Goal: Browse casually

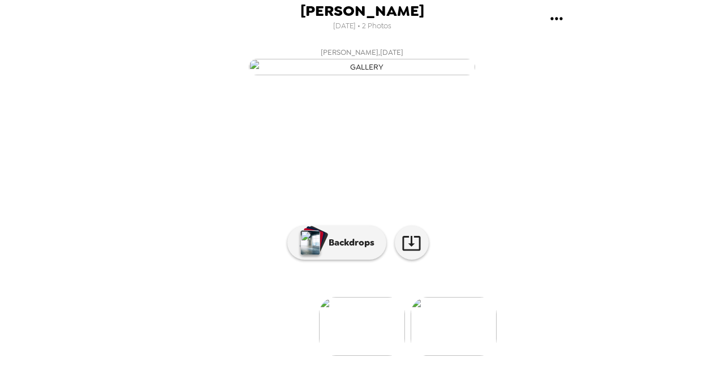
scroll to position [106, 0]
click at [437, 328] on img at bounding box center [454, 326] width 86 height 59
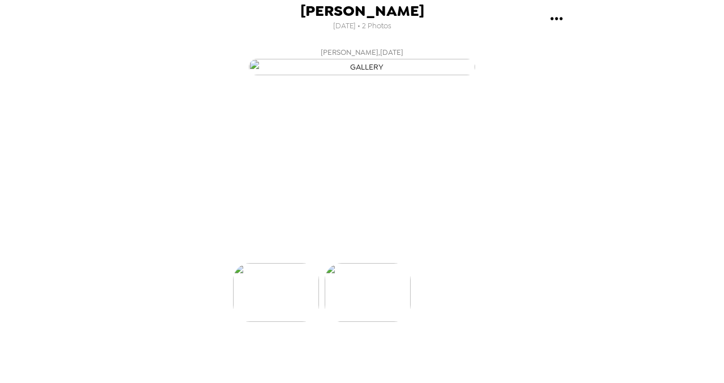
scroll to position [0, 91]
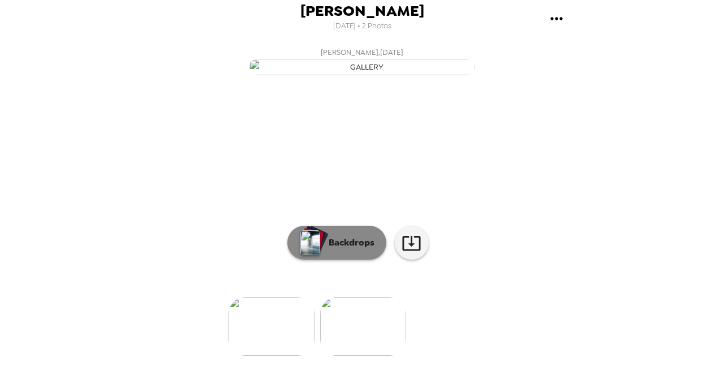
click at [331, 250] on p "Backdrops" at bounding box center [349, 243] width 52 height 14
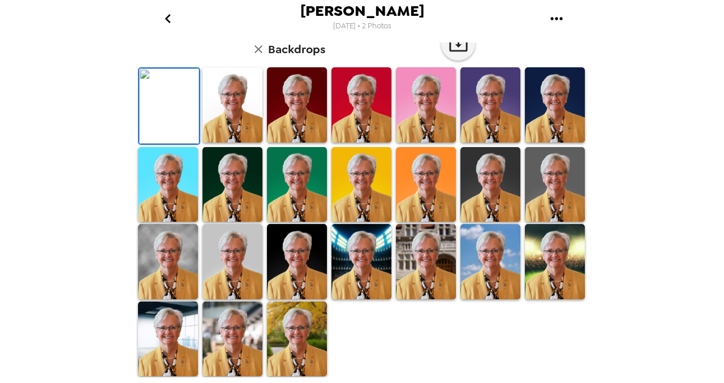
scroll to position [295, 0]
click at [490, 193] on img at bounding box center [491, 184] width 60 height 75
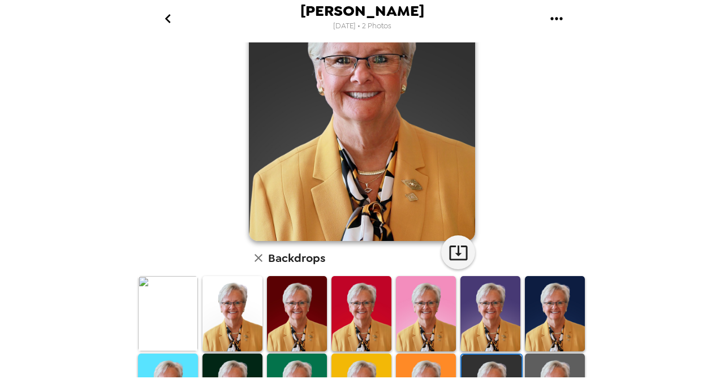
scroll to position [92, 0]
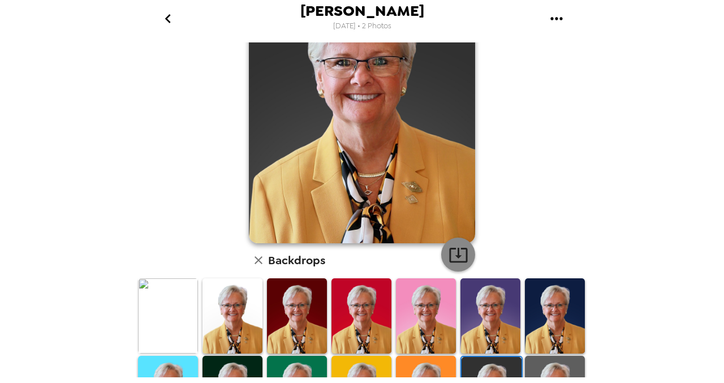
click at [452, 248] on icon "button" at bounding box center [459, 255] width 20 height 20
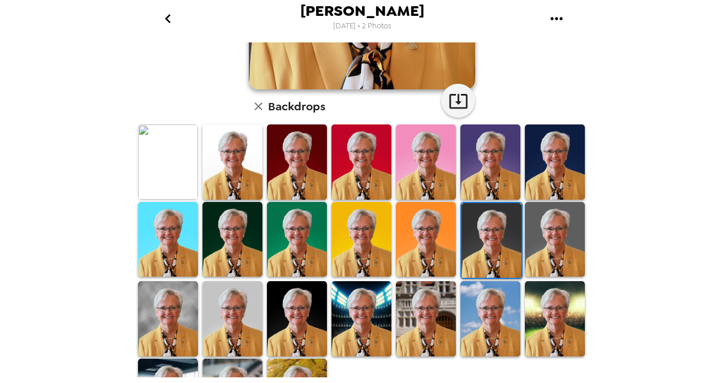
scroll to position [297, 0]
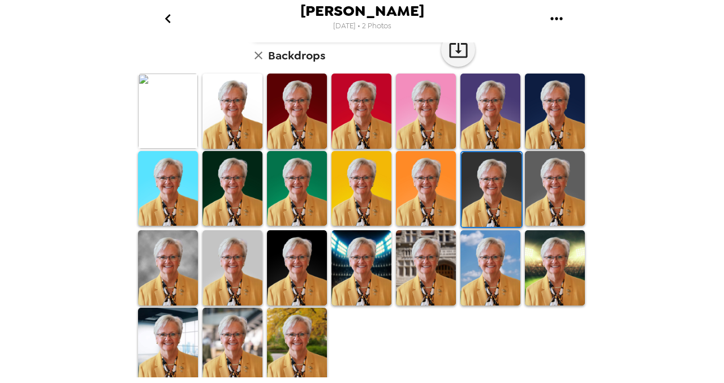
click at [163, 248] on img at bounding box center [168, 267] width 60 height 75
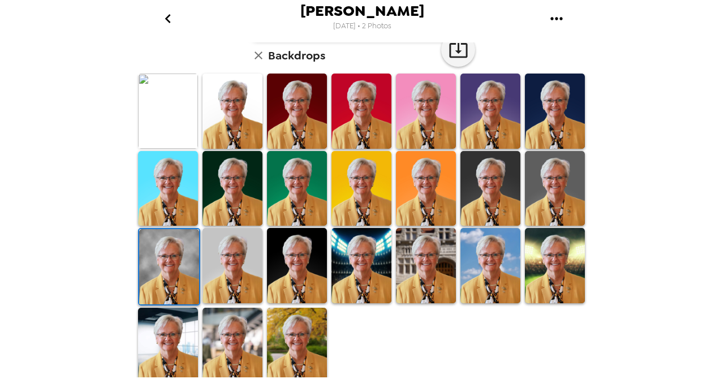
click at [163, 248] on img at bounding box center [169, 266] width 60 height 75
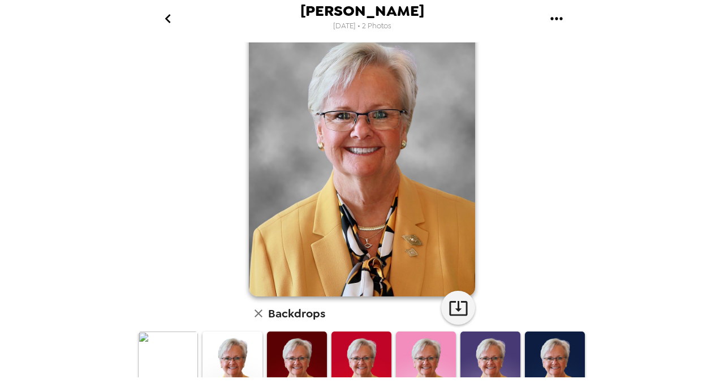
scroll to position [0, 0]
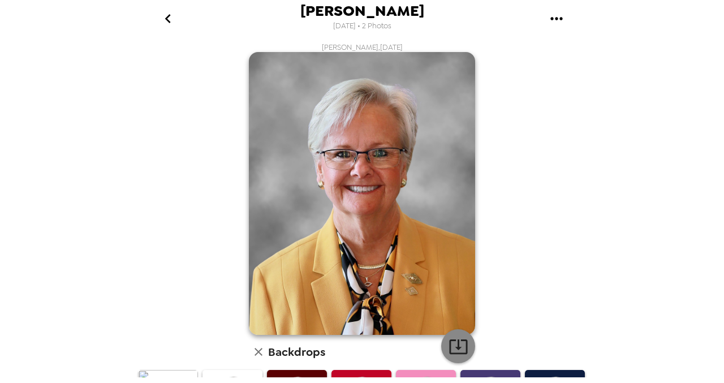
click at [449, 346] on icon "button" at bounding box center [459, 347] width 20 height 20
click at [97, 165] on div "[PERSON_NAME] [DATE] • 2 Photos [PERSON_NAME] , [DATE] Backdrops" at bounding box center [362, 191] width 724 height 383
